Goal: Check status: Check status

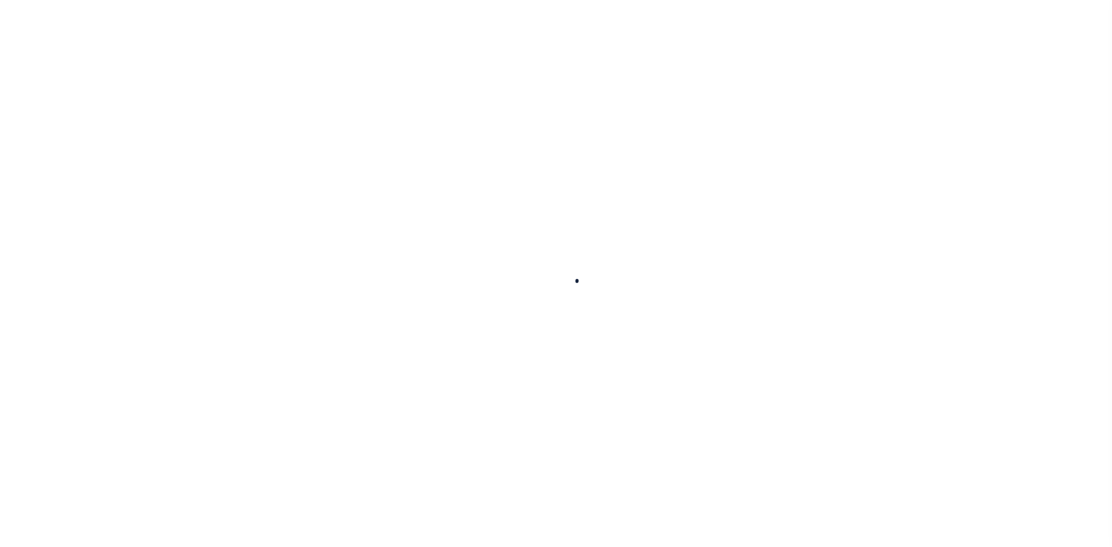
select select
select select "100"
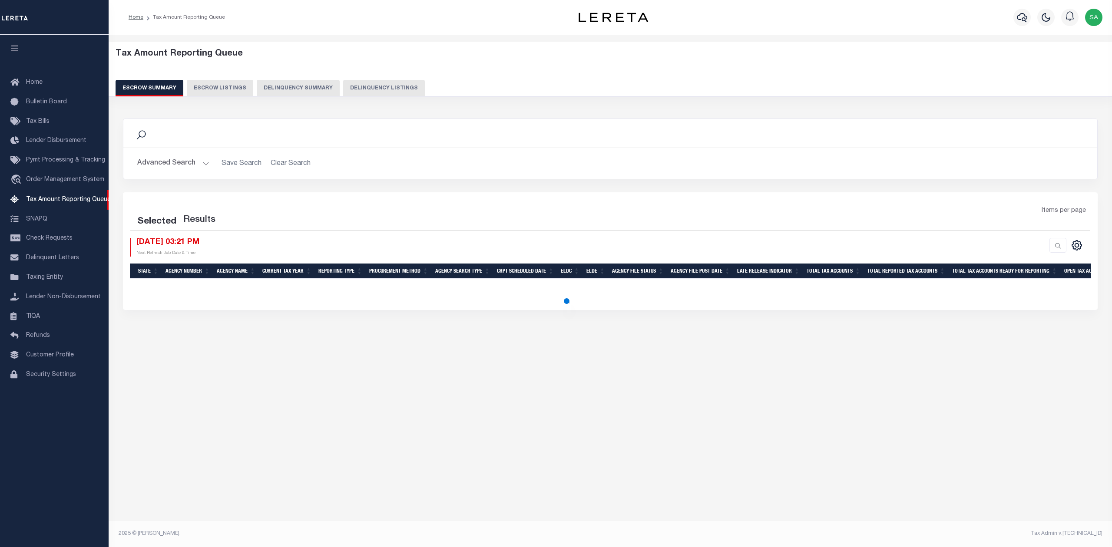
select select "100"
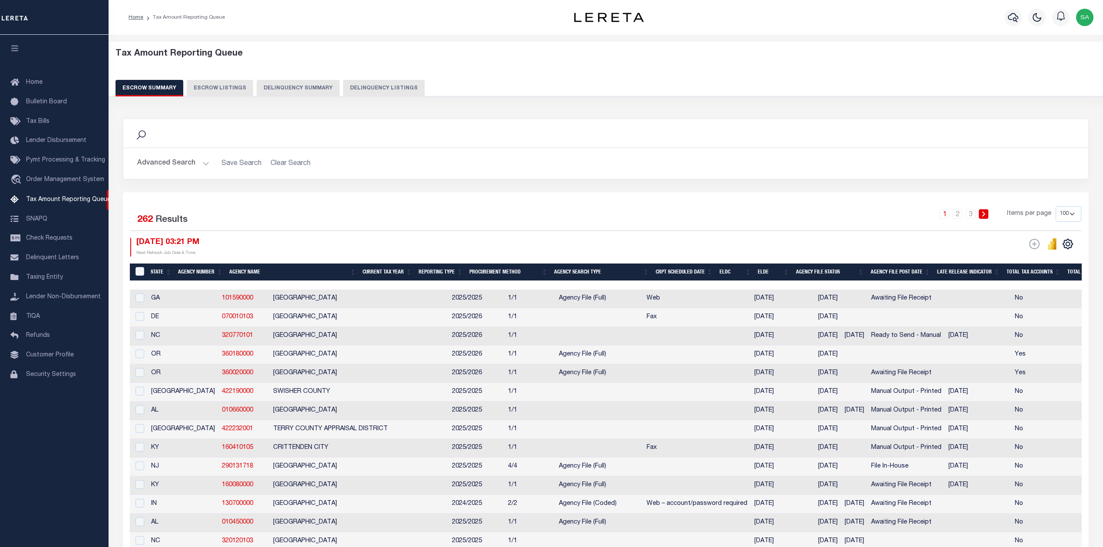
click at [175, 162] on button "Advanced Search" at bounding box center [173, 163] width 72 height 17
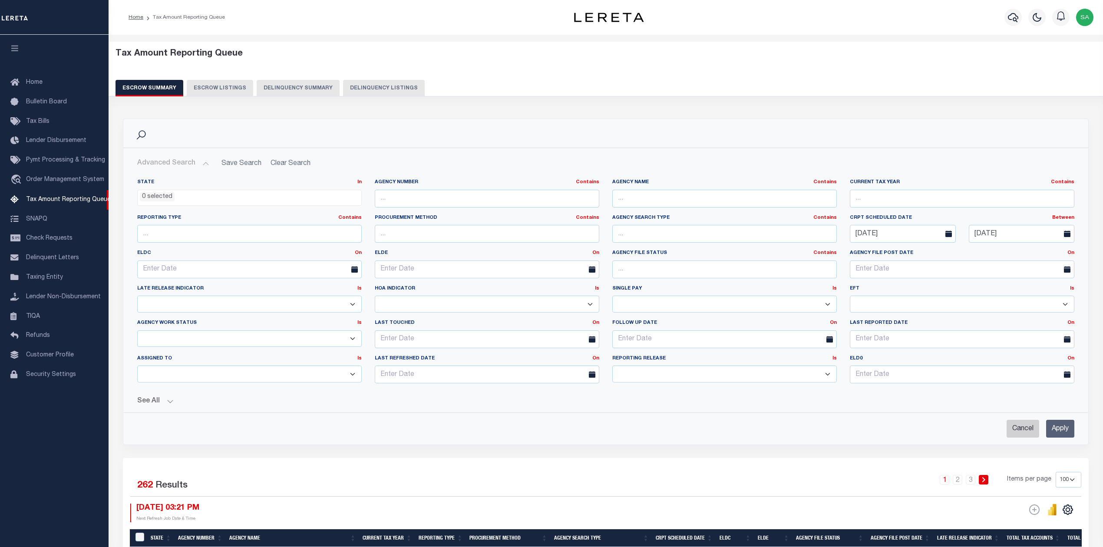
click at [1025, 433] on input "Cancel" at bounding box center [1023, 429] width 33 height 18
checkbox input "true"
select select
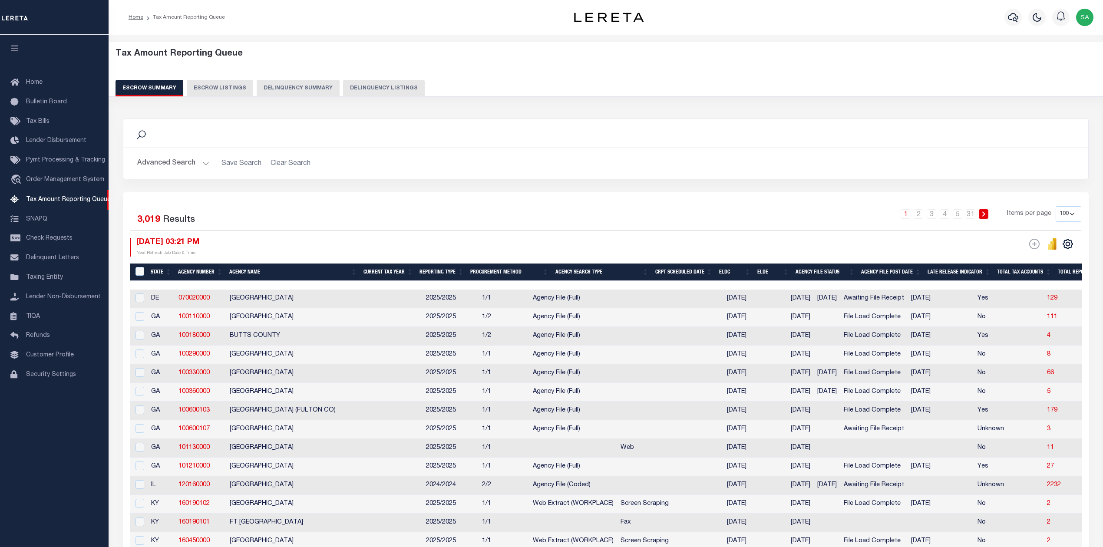
click at [192, 168] on button "Advanced Search" at bounding box center [173, 163] width 72 height 17
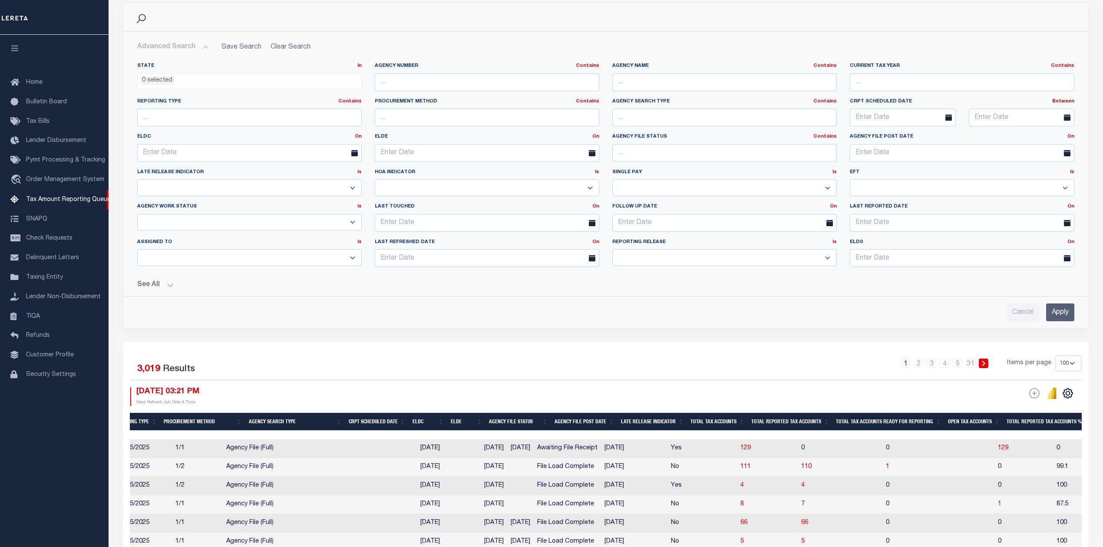
scroll to position [116, 0]
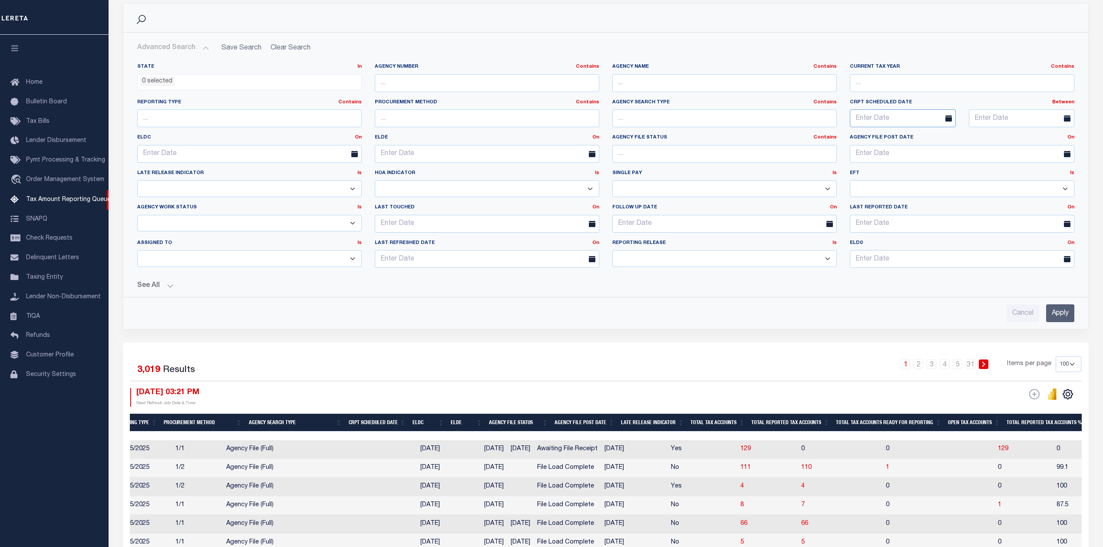
click at [923, 113] on input "text" at bounding box center [903, 118] width 106 height 18
click at [917, 169] on span "1" at bounding box center [916, 168] width 17 height 17
type input "[DATE]"
click at [1062, 111] on span at bounding box center [1070, 118] width 22 height 18
click at [1067, 120] on icon at bounding box center [1067, 118] width 7 height 7
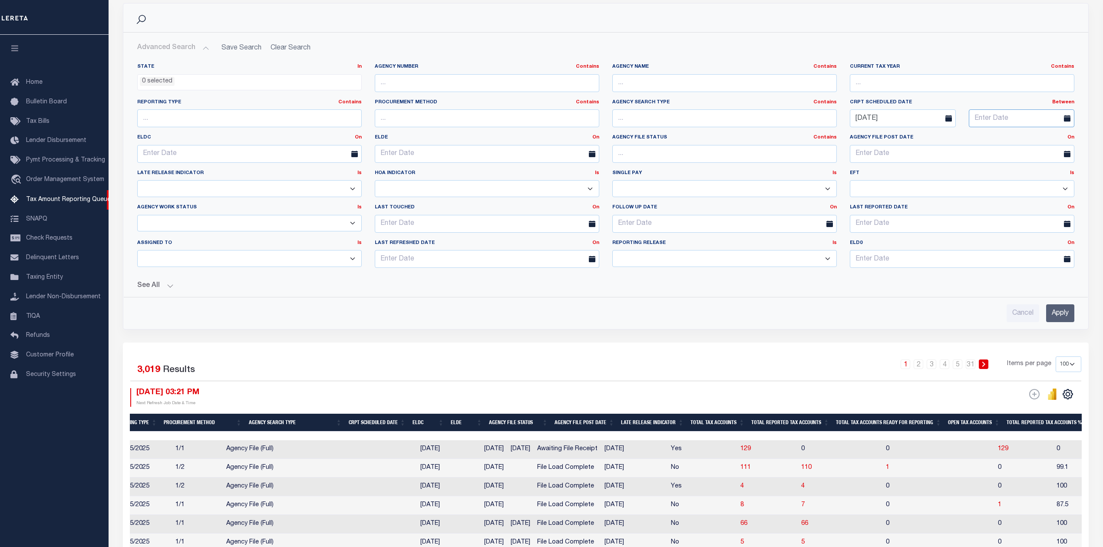
click at [1055, 119] on input "text" at bounding box center [1022, 118] width 106 height 18
click at [1074, 240] on span "31" at bounding box center [1073, 236] width 17 height 17
type input "[DATE]"
click at [165, 293] on div "State In In AK AL AR AZ CA CO CT DC DE FL GA GU HI IA ID IL IN KS [GEOGRAPHIC_D…" at bounding box center [605, 189] width 951 height 266
click at [169, 289] on button "See All" at bounding box center [605, 286] width 937 height 8
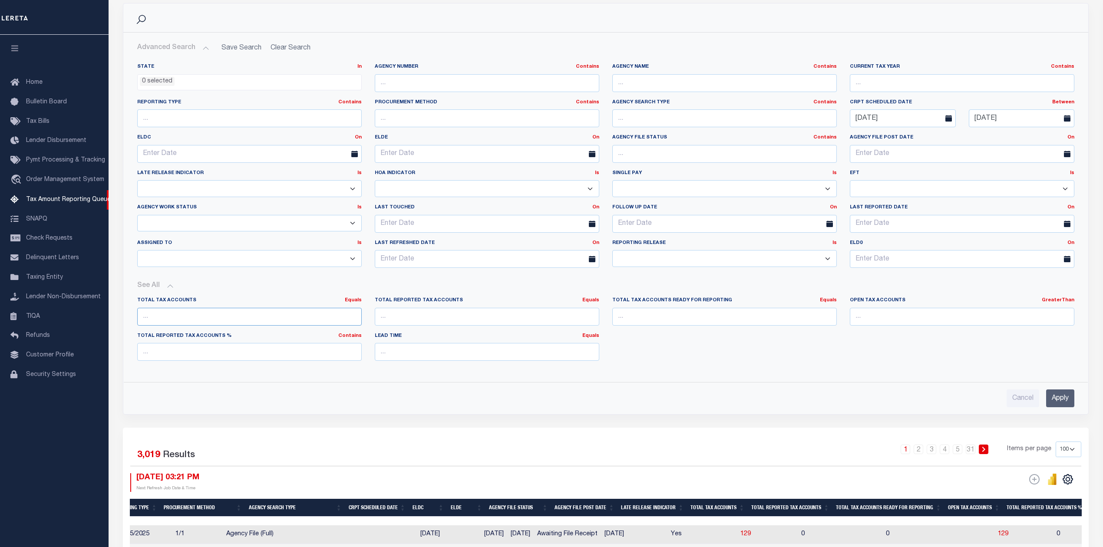
click at [230, 313] on input "number" at bounding box center [249, 317] width 225 height 18
click at [1011, 320] on input "number" at bounding box center [962, 317] width 225 height 18
type input "0"
click at [1061, 398] on input "Apply" at bounding box center [1060, 398] width 28 height 18
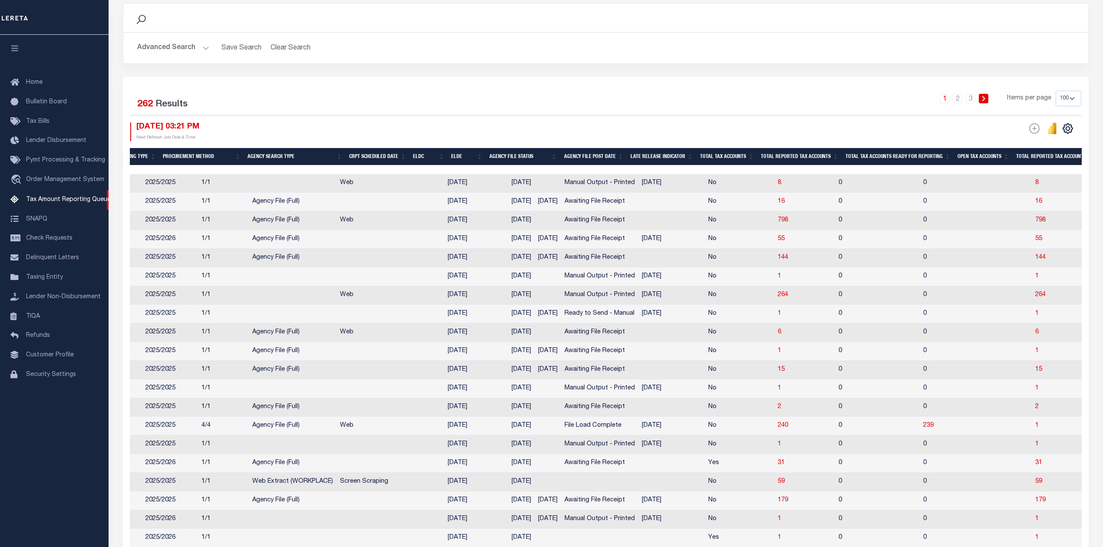
click at [1076, 96] on select "10 25 50 100 500" at bounding box center [1069, 99] width 26 height 16
select select "500"
click at [1056, 91] on select "10 25 50 100 500" at bounding box center [1069, 99] width 26 height 16
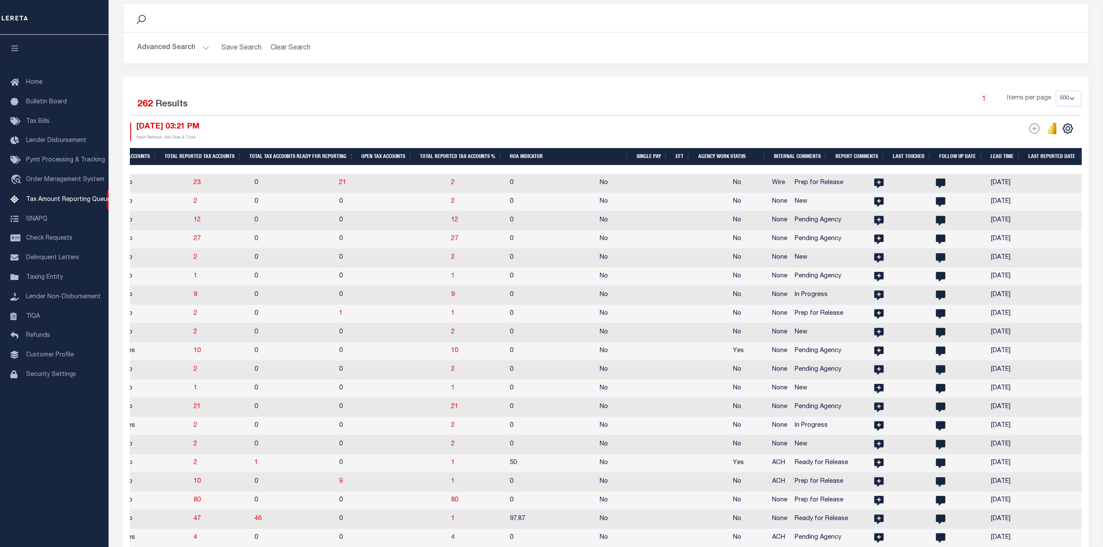
scroll to position [0, 1041]
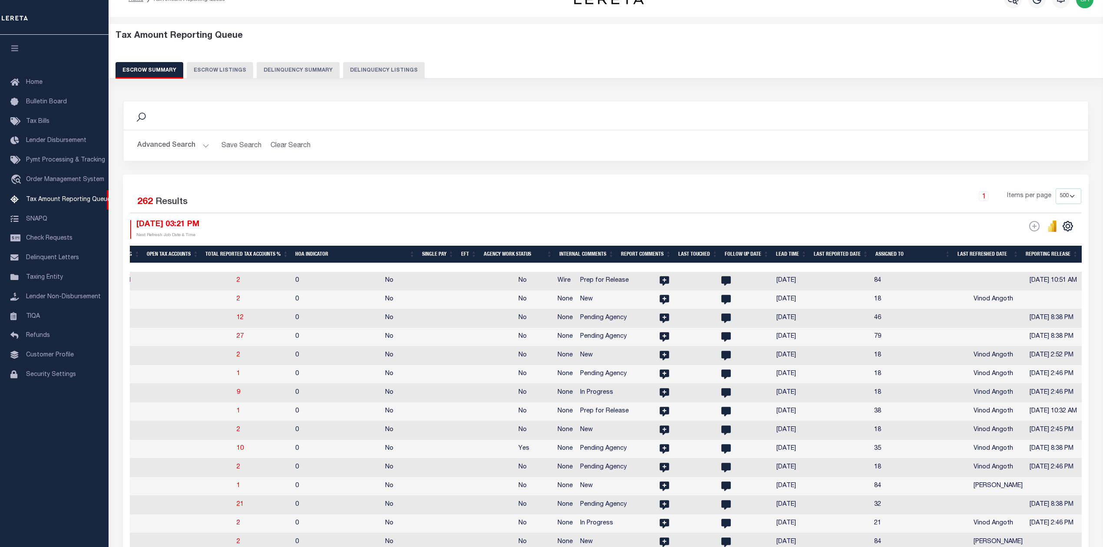
click at [910, 254] on th "Assigned To" at bounding box center [913, 255] width 82 height 18
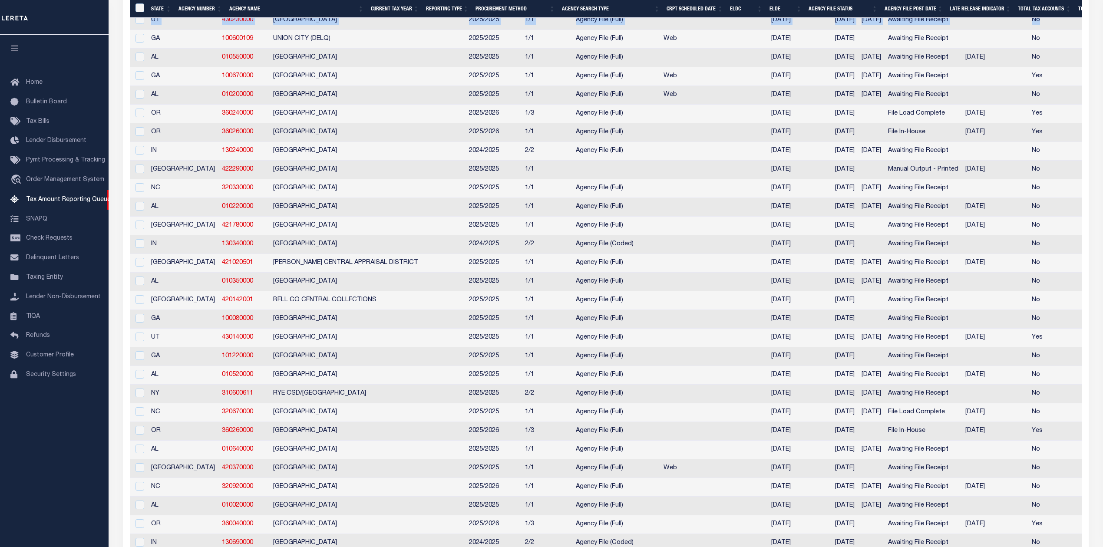
drag, startPoint x: 541, startPoint y: 26, endPoint x: 993, endPoint y: 58, distance: 452.8
click at [660, 235] on td at bounding box center [714, 226] width 108 height 19
checkbox input "true"
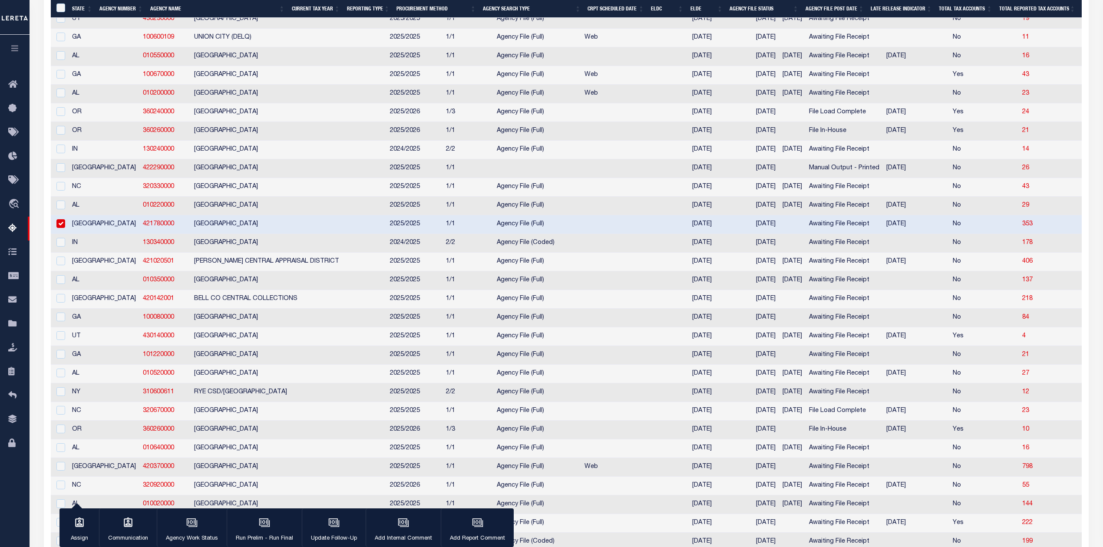
click at [753, 159] on td "[DATE]" at bounding box center [766, 150] width 26 height 19
checkbox input "true"
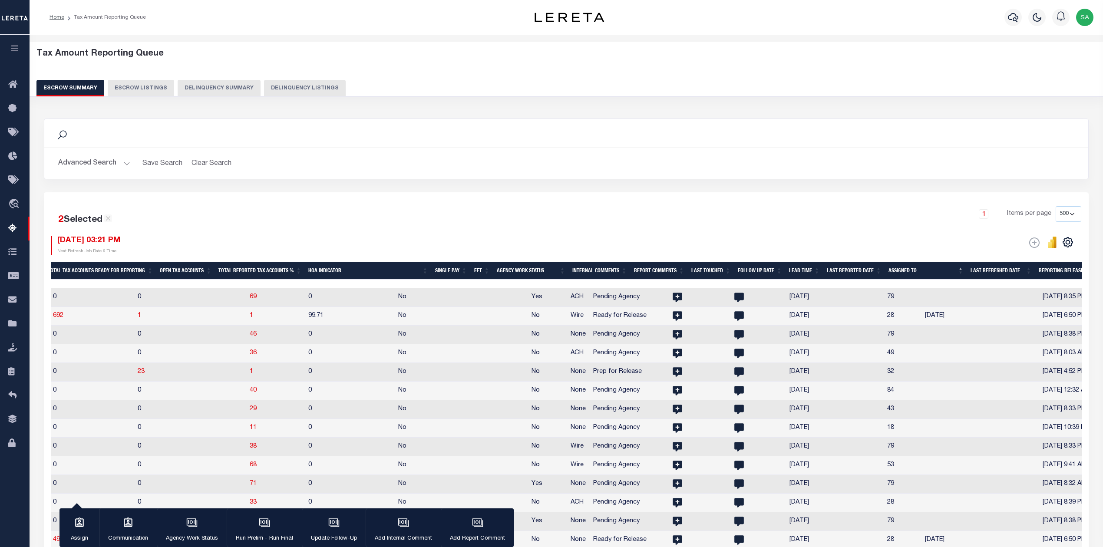
click at [119, 162] on button "Advanced Search" at bounding box center [94, 163] width 72 height 17
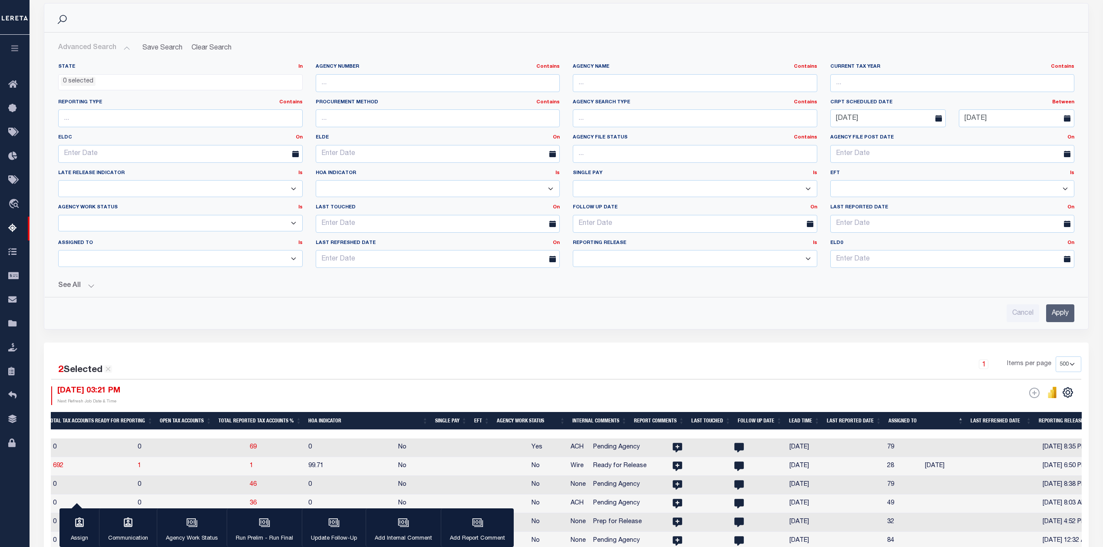
click at [91, 290] on button "See All" at bounding box center [566, 286] width 1016 height 8
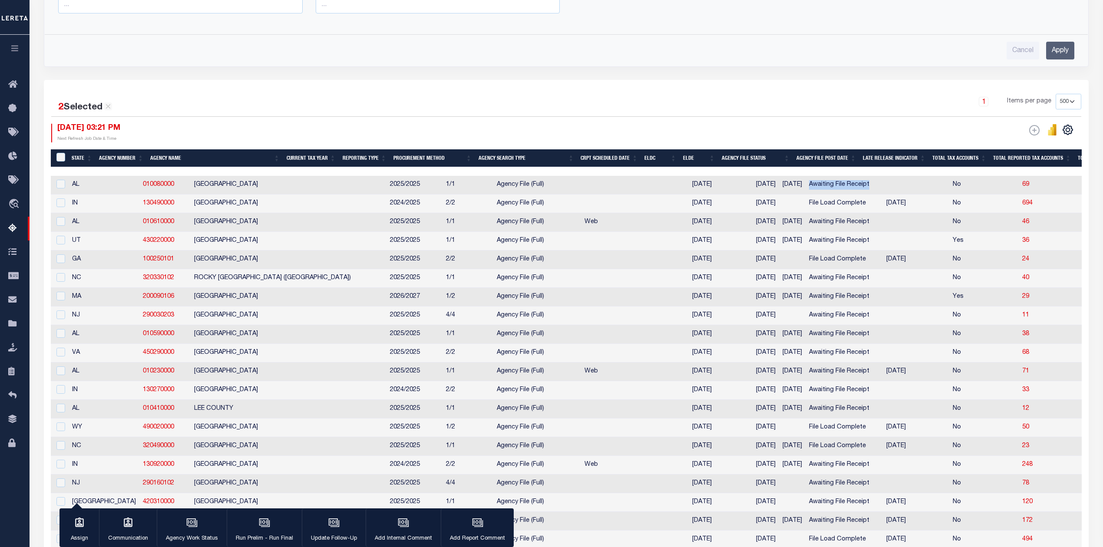
drag, startPoint x: 728, startPoint y: 188, endPoint x: 806, endPoint y: 190, distance: 78.2
click at [806, 190] on tr "AL 010080000 [GEOGRAPHIC_DATA] 2025/2025 1/1 Agency File (Full) [DATE] [DATE] […" at bounding box center [1122, 185] width 2142 height 19
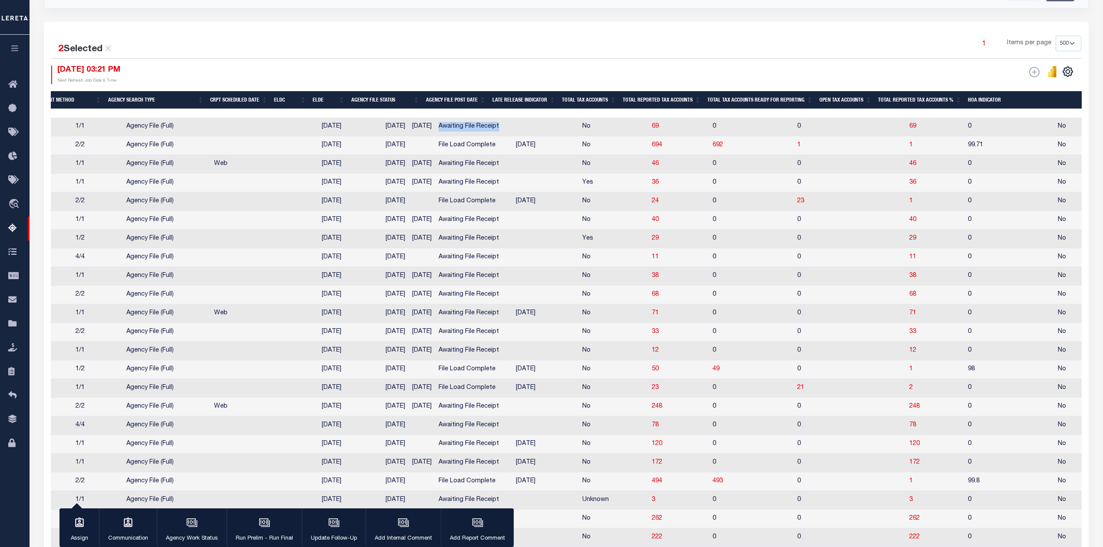
click at [843, 105] on th "Open Tax Accounts" at bounding box center [845, 100] width 59 height 18
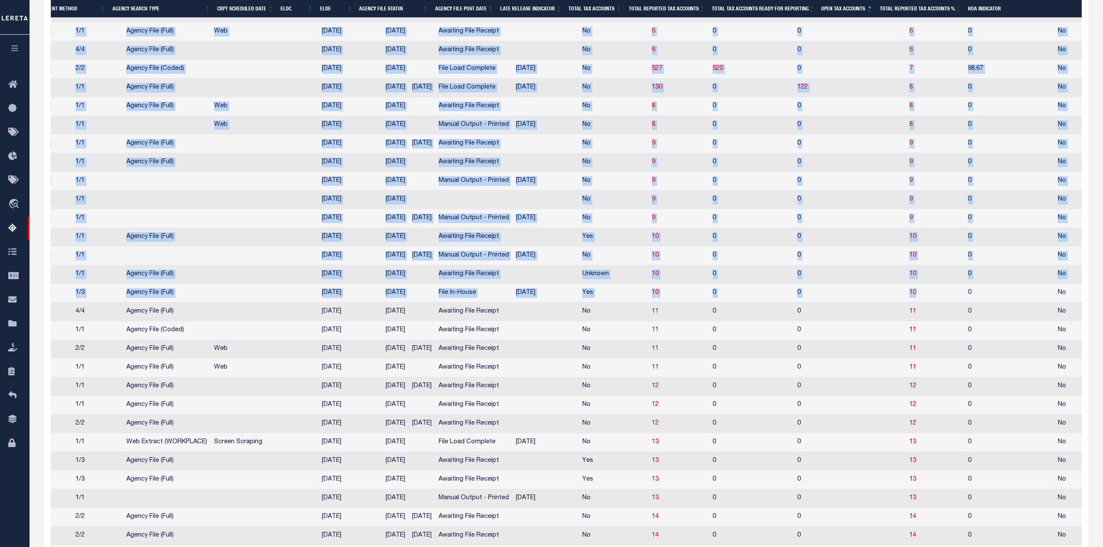
drag, startPoint x: 831, startPoint y: 400, endPoint x: 824, endPoint y: 28, distance: 372.2
